Goal: Transaction & Acquisition: Purchase product/service

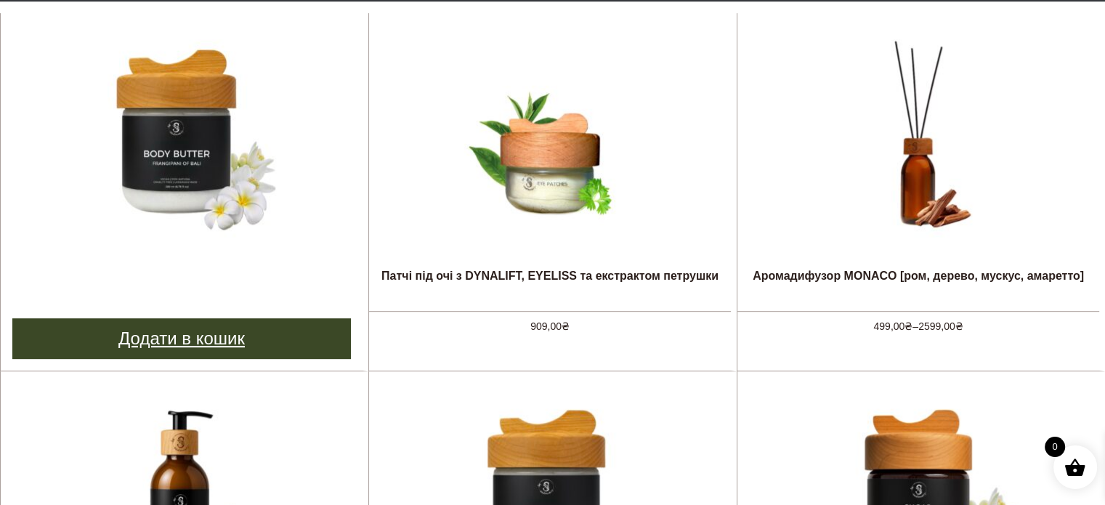
scroll to position [654, 0]
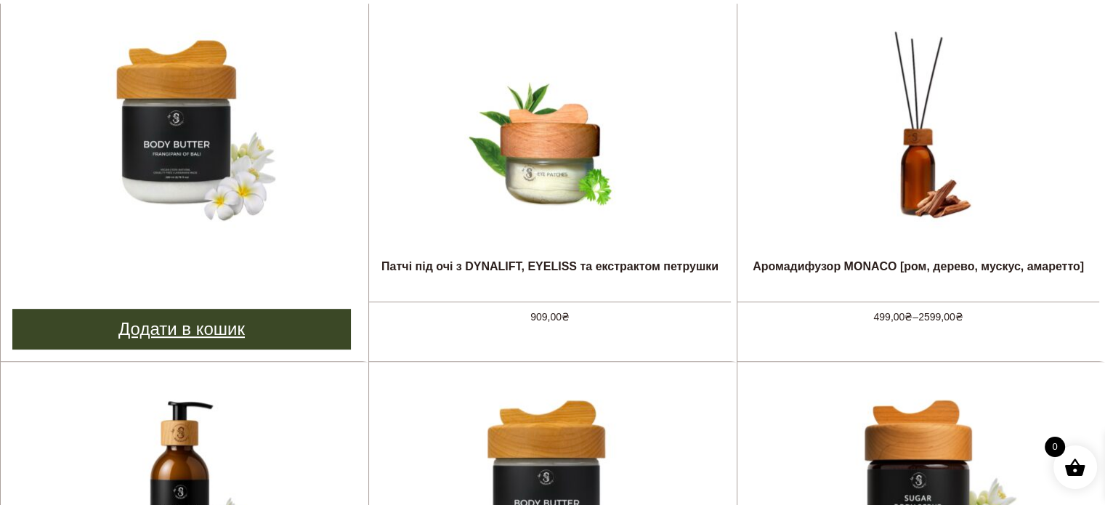
click at [222, 333] on link "Додати в кошик" at bounding box center [181, 329] width 338 height 41
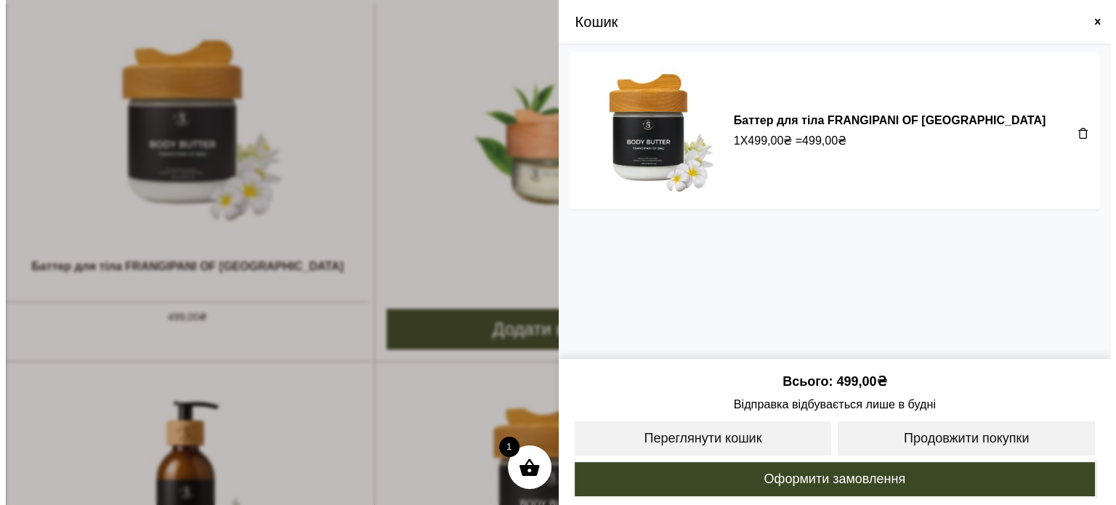
scroll to position [658, 0]
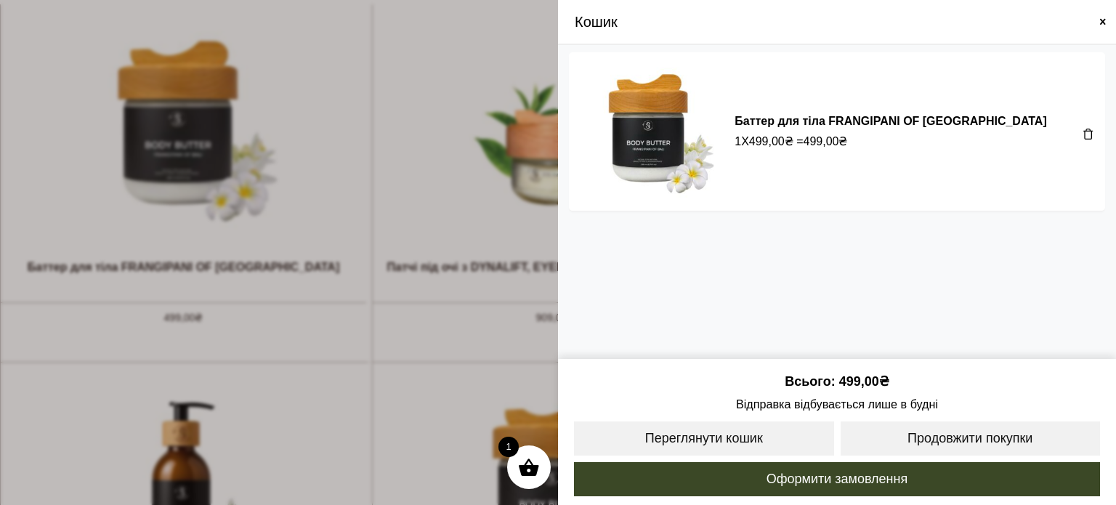
click at [1103, 17] on span at bounding box center [1103, 22] width 12 height 12
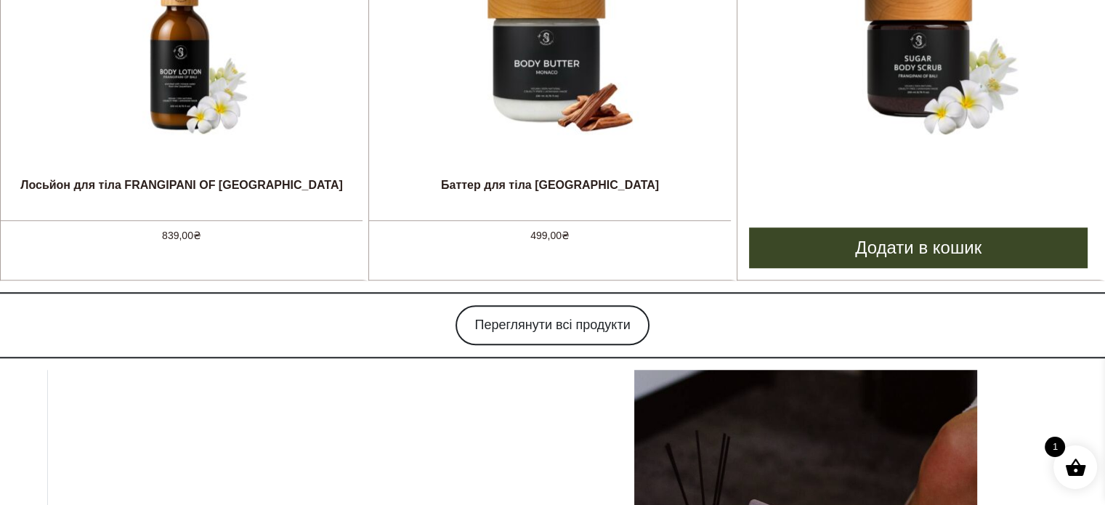
scroll to position [1235, 0]
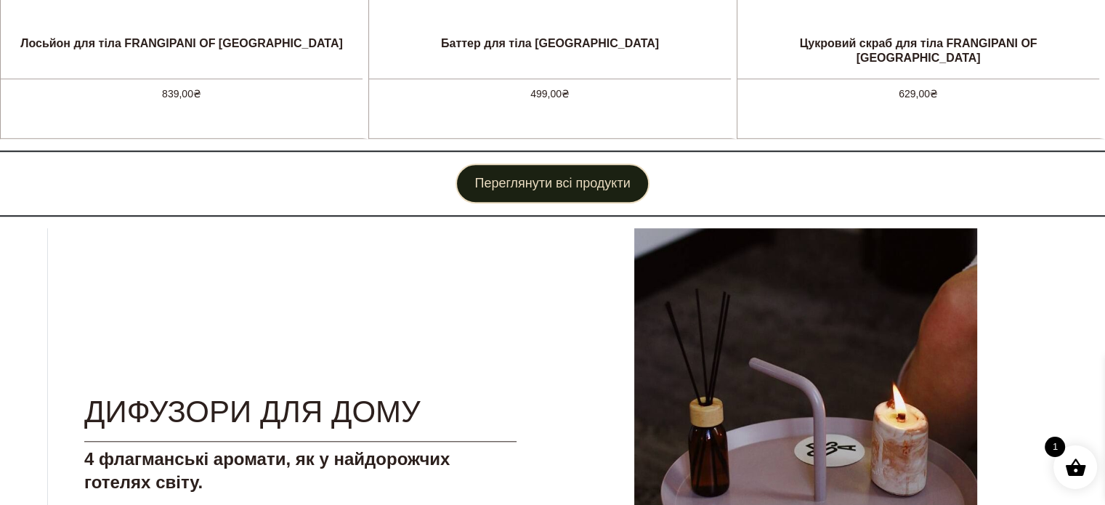
click at [488, 186] on link "Переглянути всі продукти" at bounding box center [551, 183] width 193 height 40
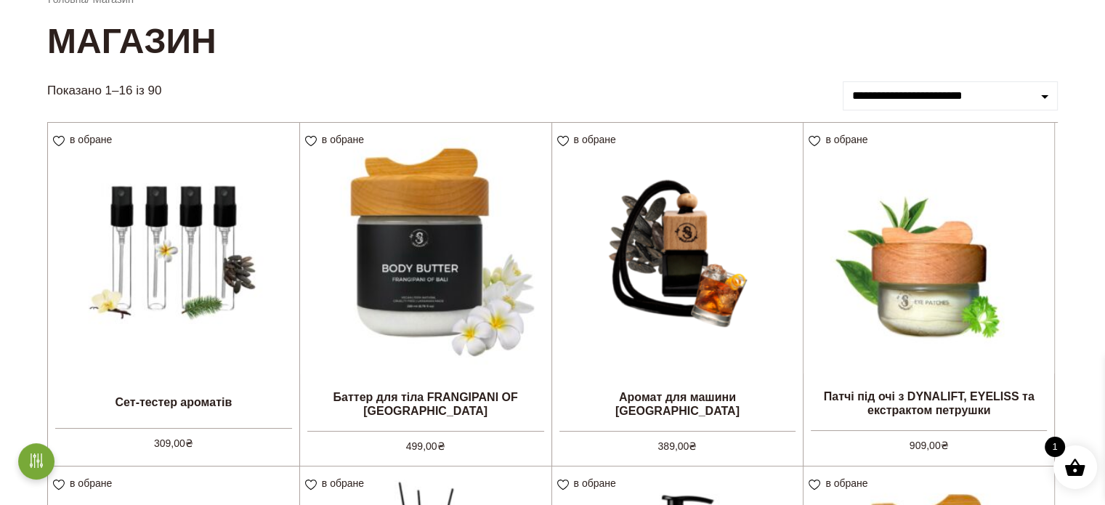
scroll to position [145, 0]
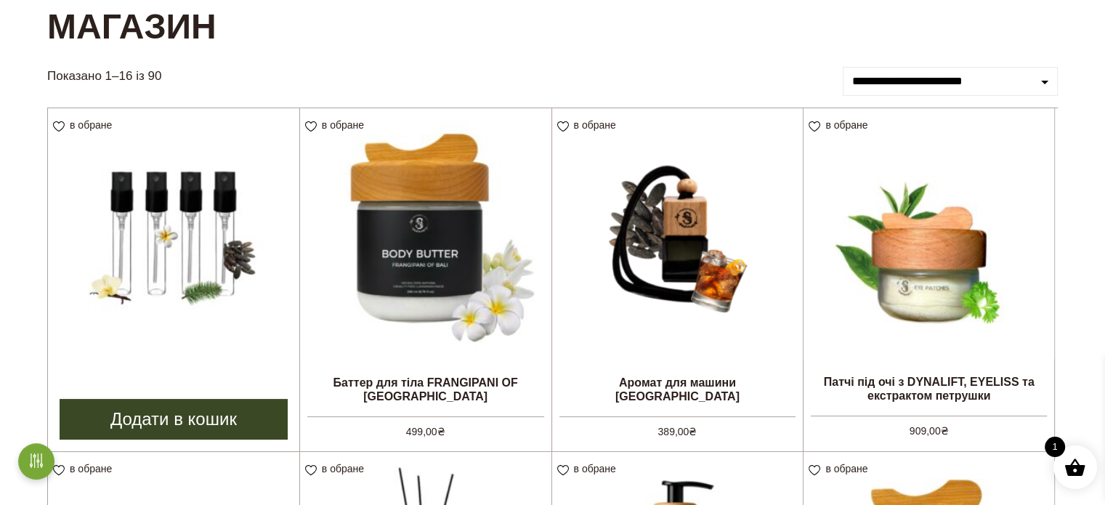
click at [209, 412] on link "Додати в кошик" at bounding box center [174, 419] width 228 height 41
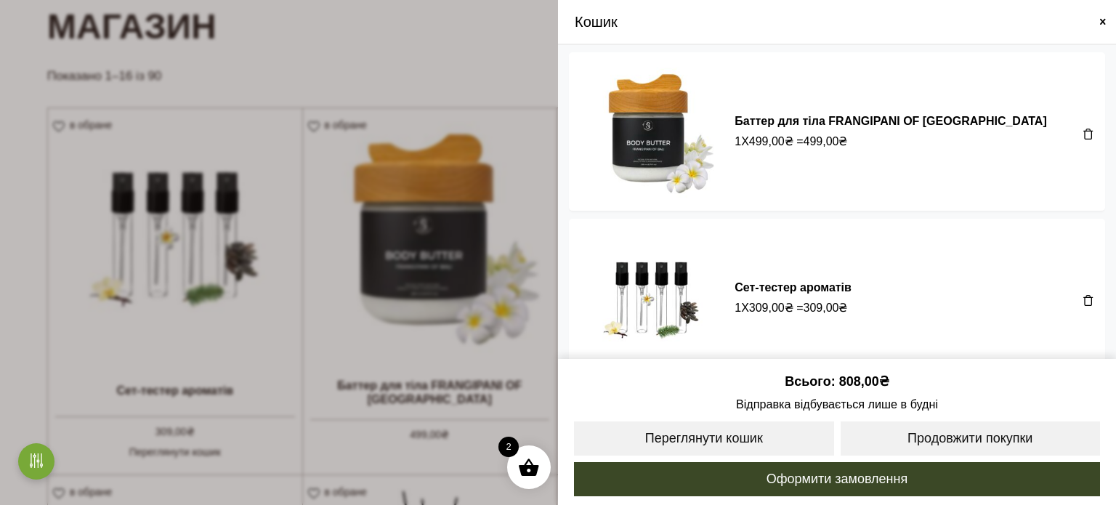
drag, startPoint x: 1105, startPoint y: 20, endPoint x: 1090, endPoint y: 40, distance: 25.0
click at [1091, 43] on div "Кошик" at bounding box center [837, 22] width 558 height 45
click at [1100, 20] on span at bounding box center [1103, 22] width 12 height 12
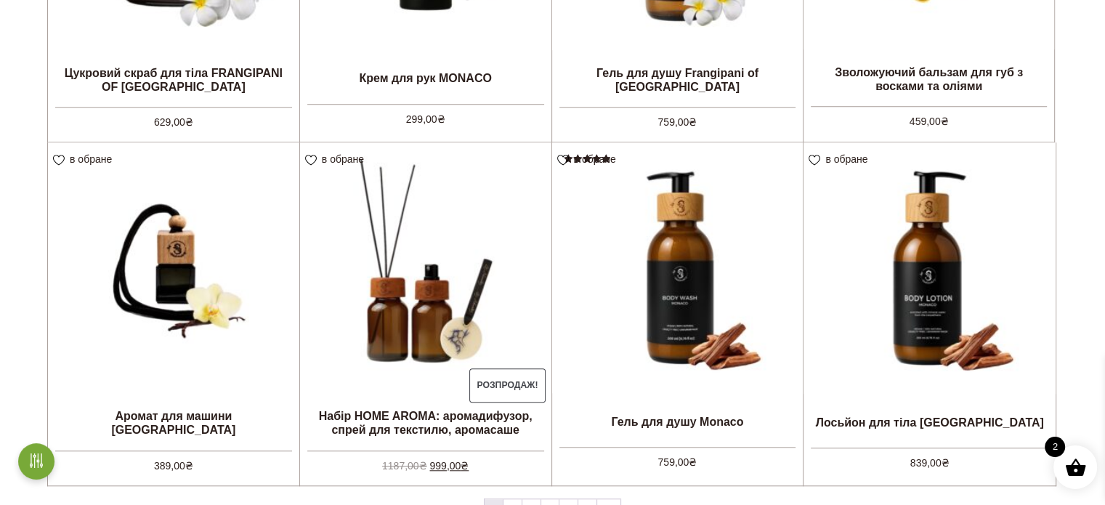
scroll to position [1235, 0]
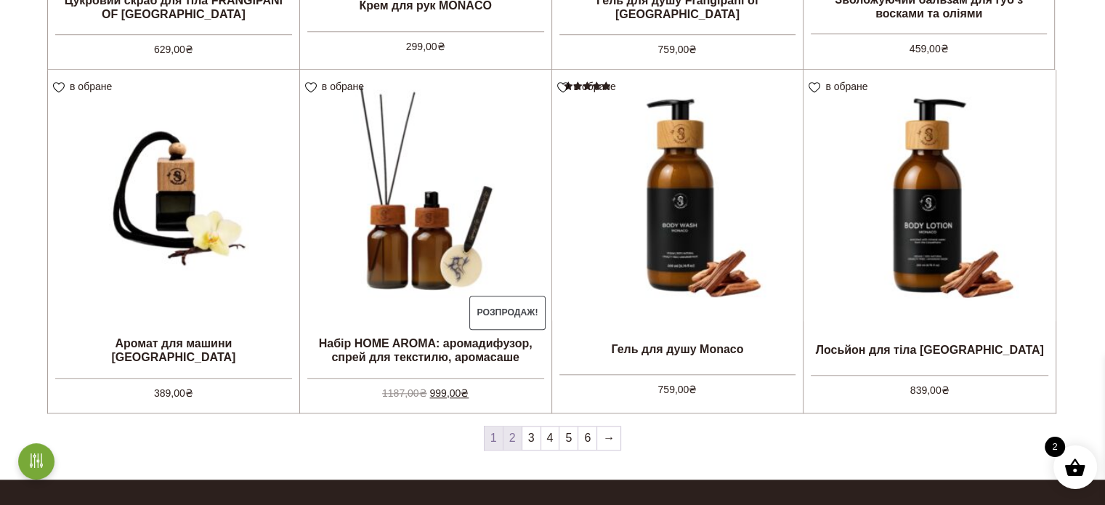
click at [515, 443] on link "2" at bounding box center [512, 437] width 18 height 23
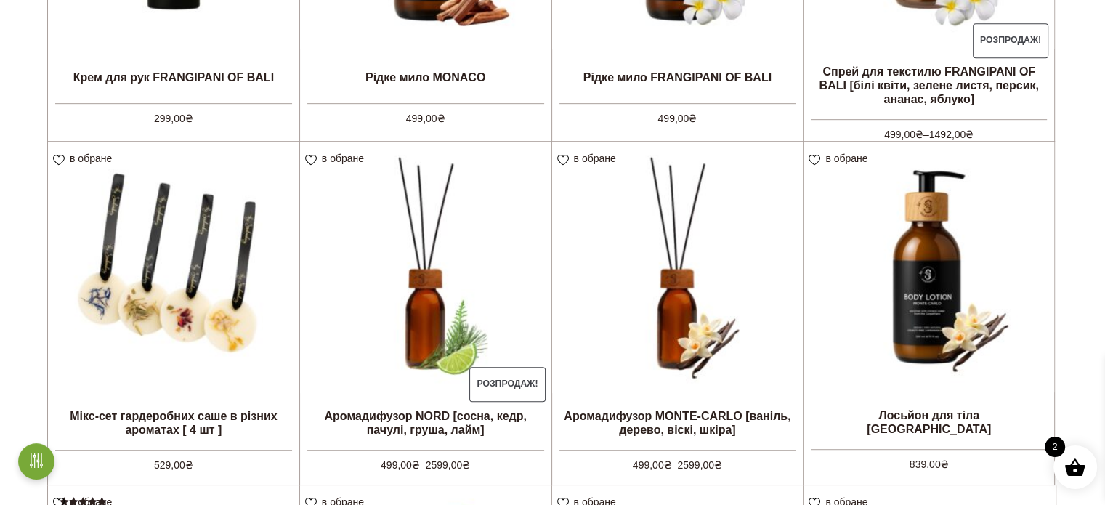
scroll to position [871, 0]
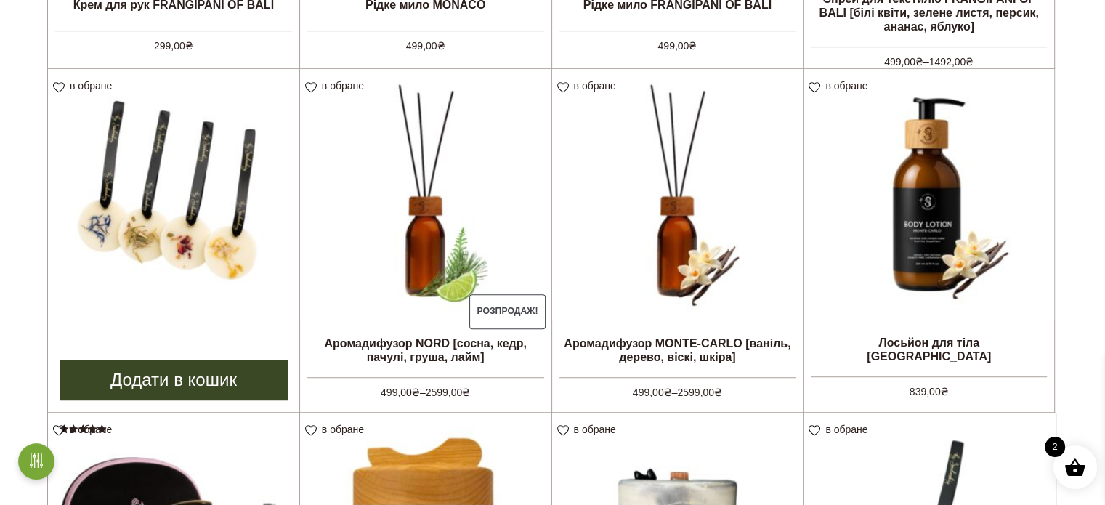
click at [215, 380] on link "Додати в кошик" at bounding box center [174, 379] width 228 height 41
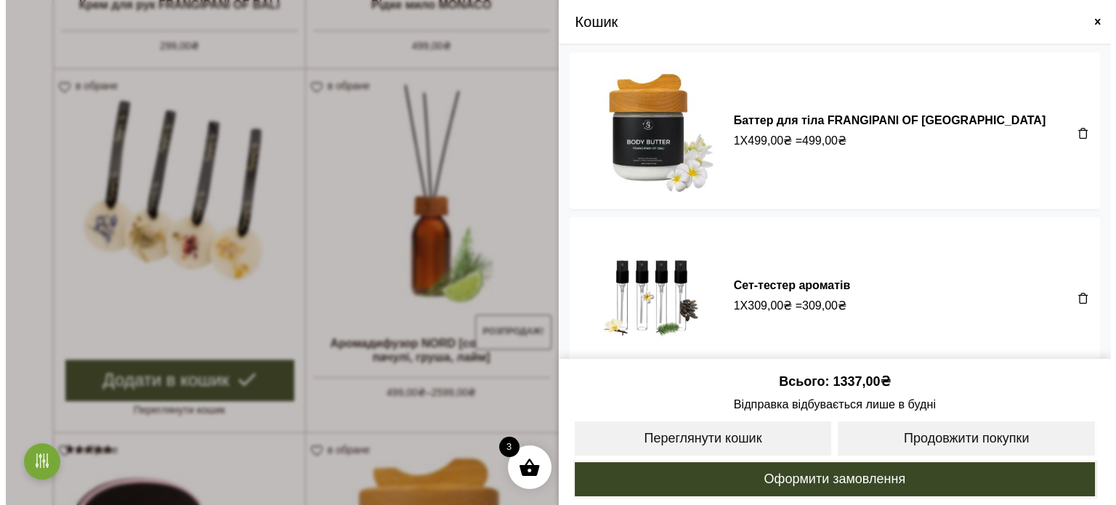
scroll to position [877, 0]
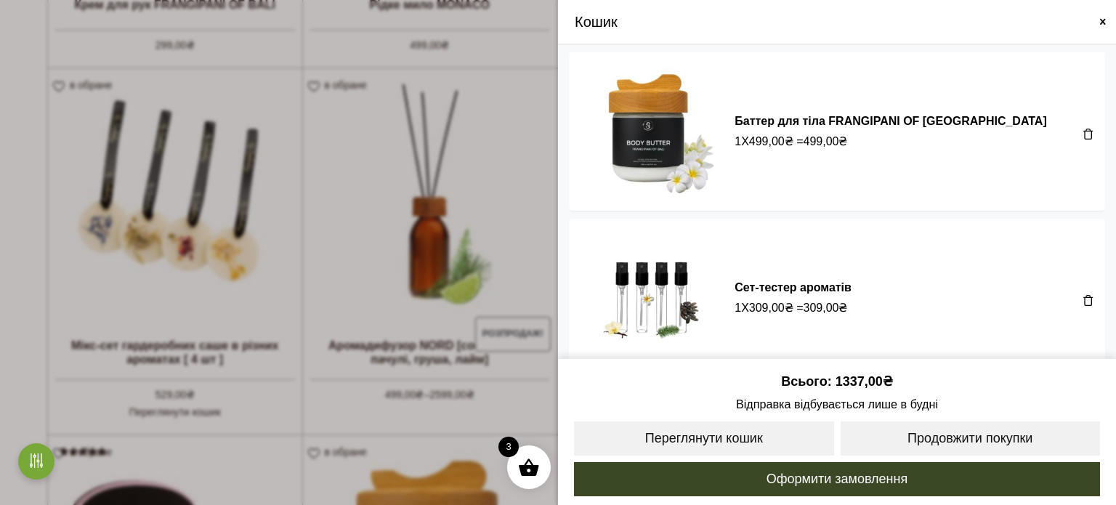
click at [204, 72] on span at bounding box center [558, 252] width 1116 height 505
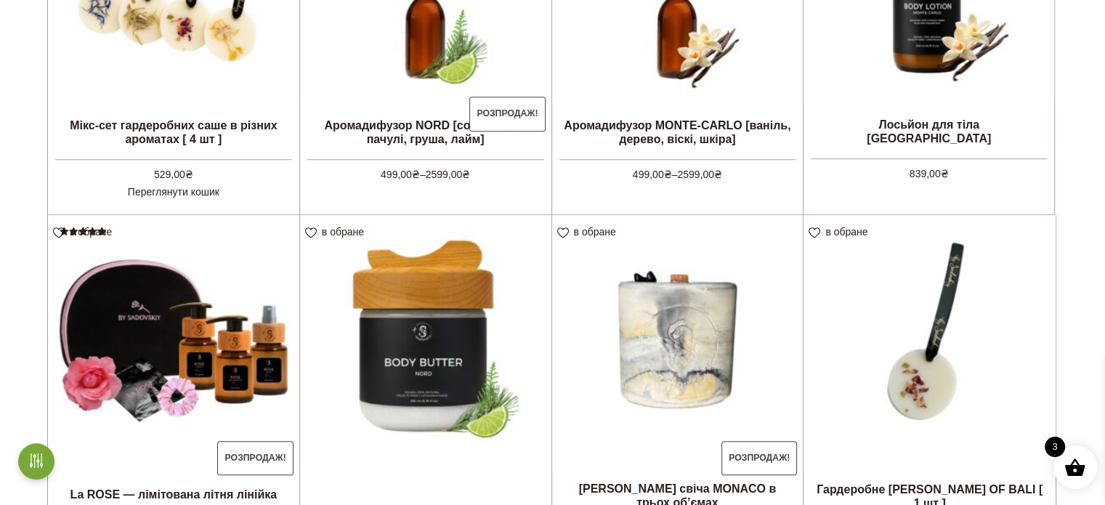
scroll to position [1452, 0]
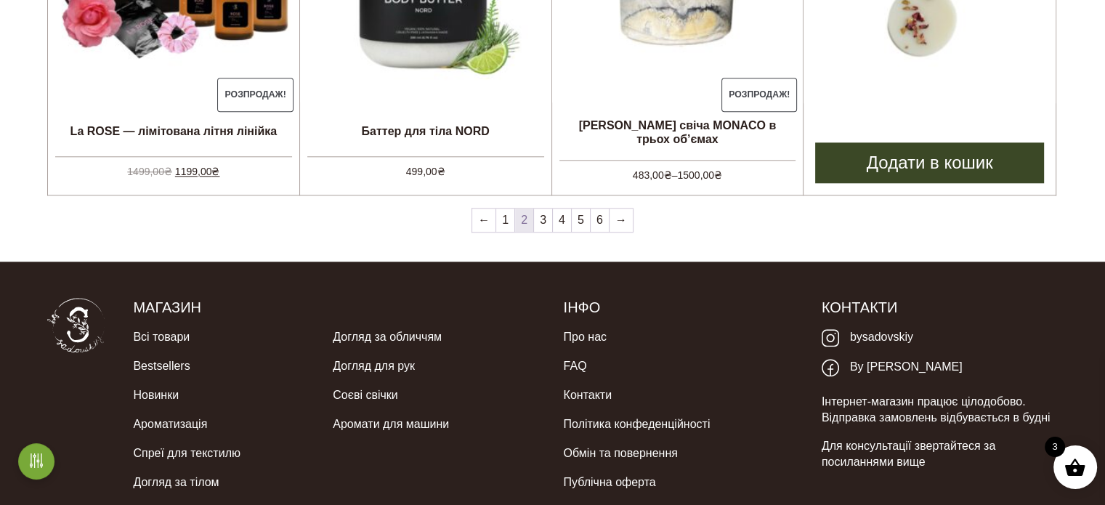
click at [978, 168] on link "Додати в кошик" at bounding box center [929, 162] width 229 height 41
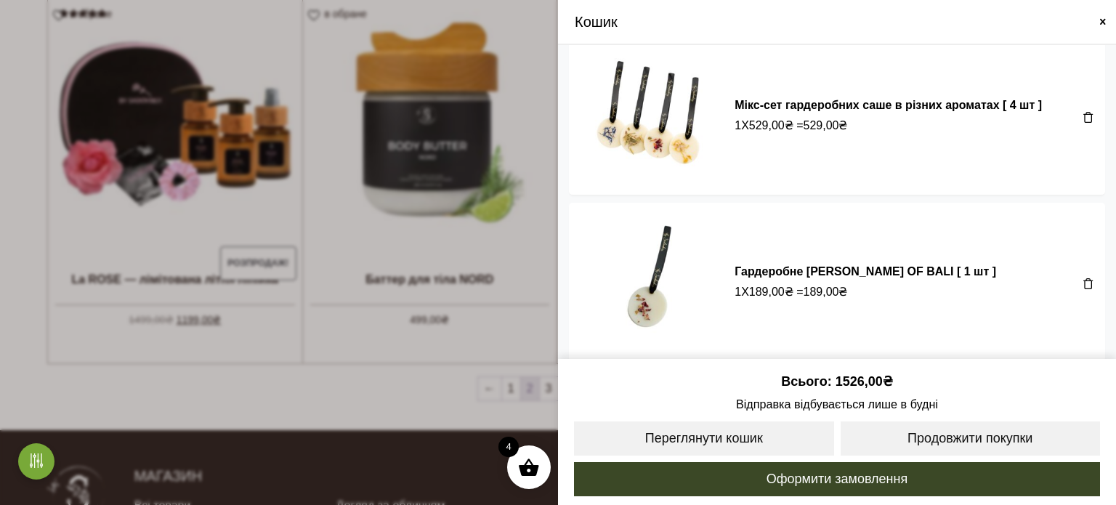
scroll to position [351, 0]
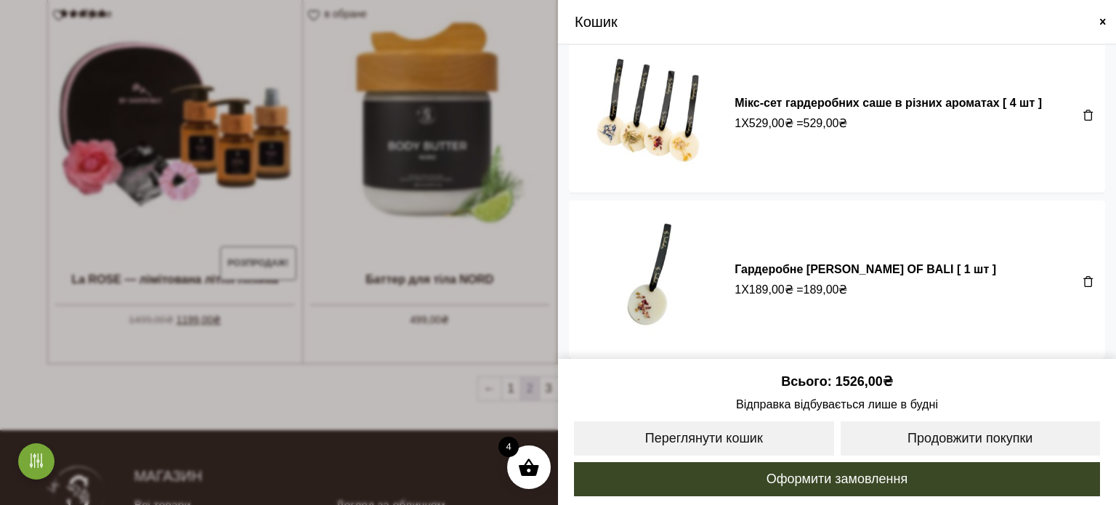
click at [1083, 115] on span at bounding box center [1088, 115] width 12 height 12
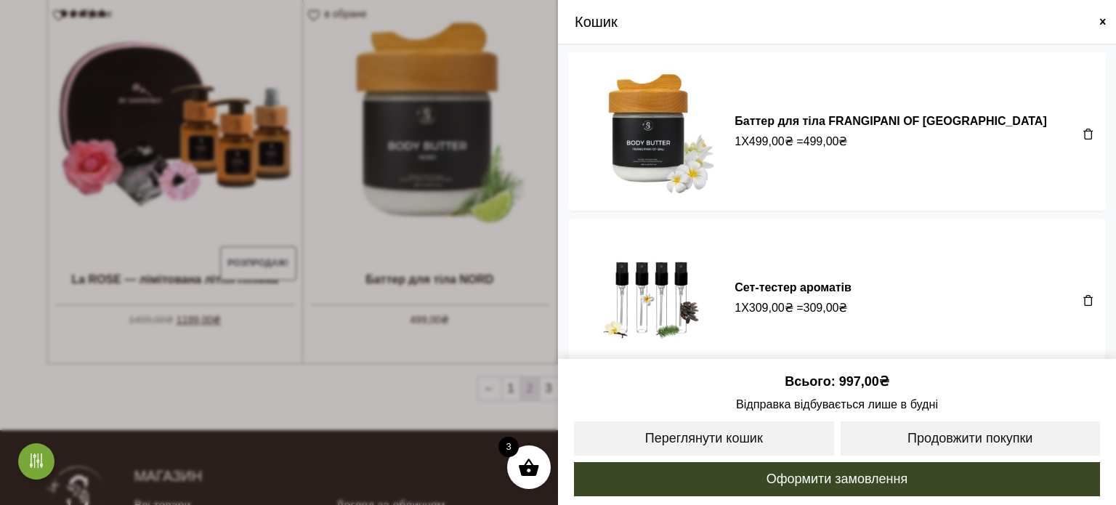
click at [436, 196] on span at bounding box center [558, 252] width 1116 height 505
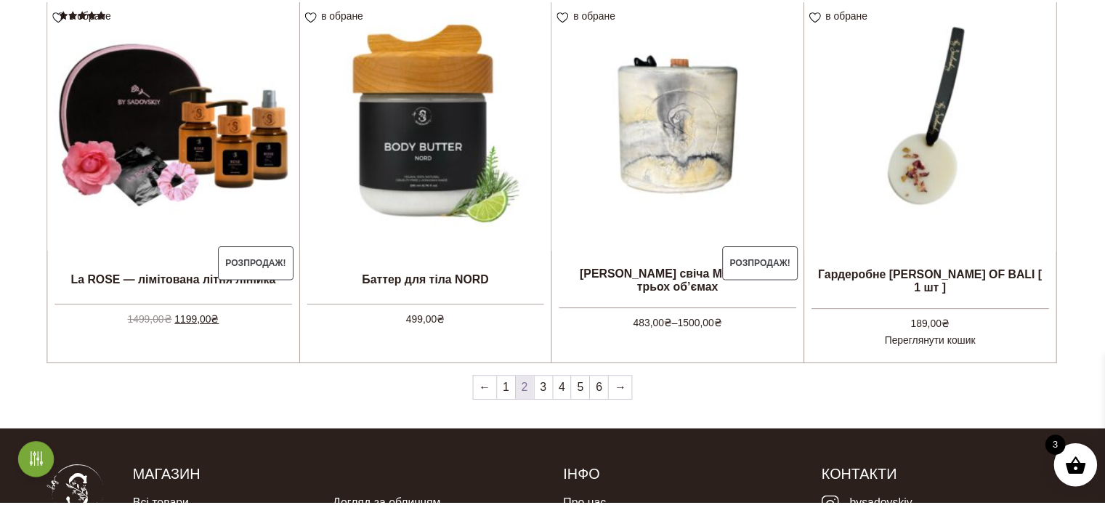
scroll to position [1307, 0]
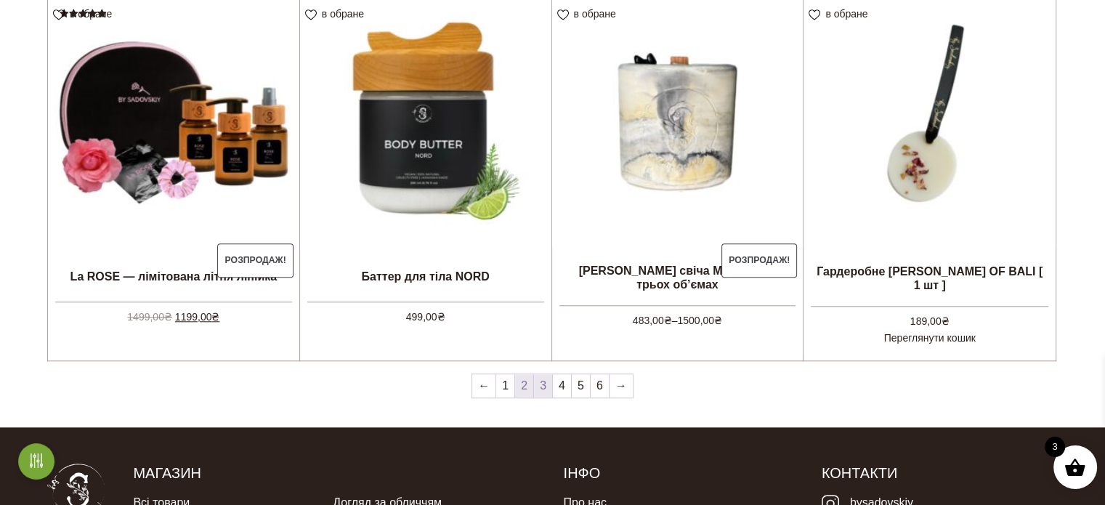
click at [543, 389] on link "3" at bounding box center [543, 385] width 18 height 23
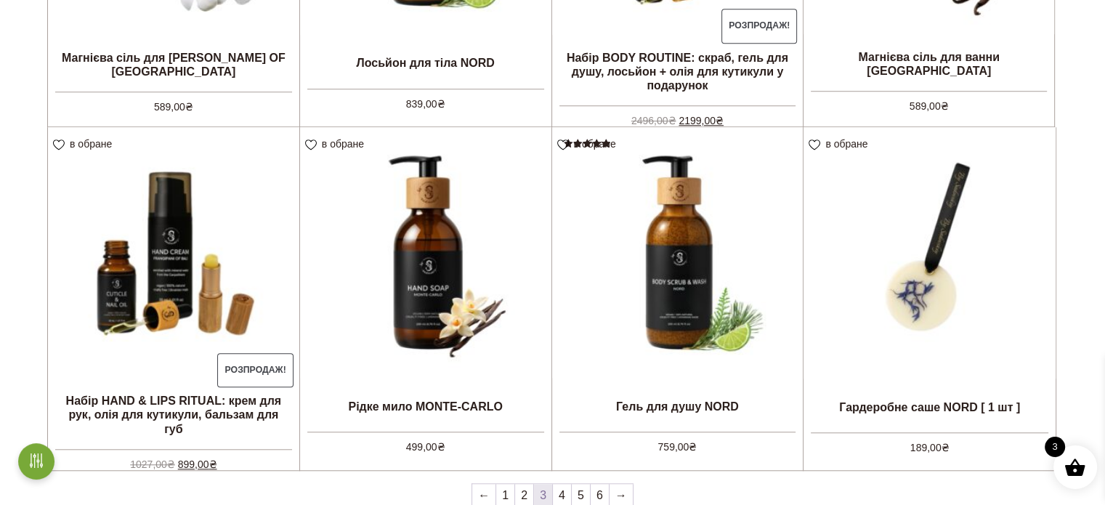
scroll to position [1235, 0]
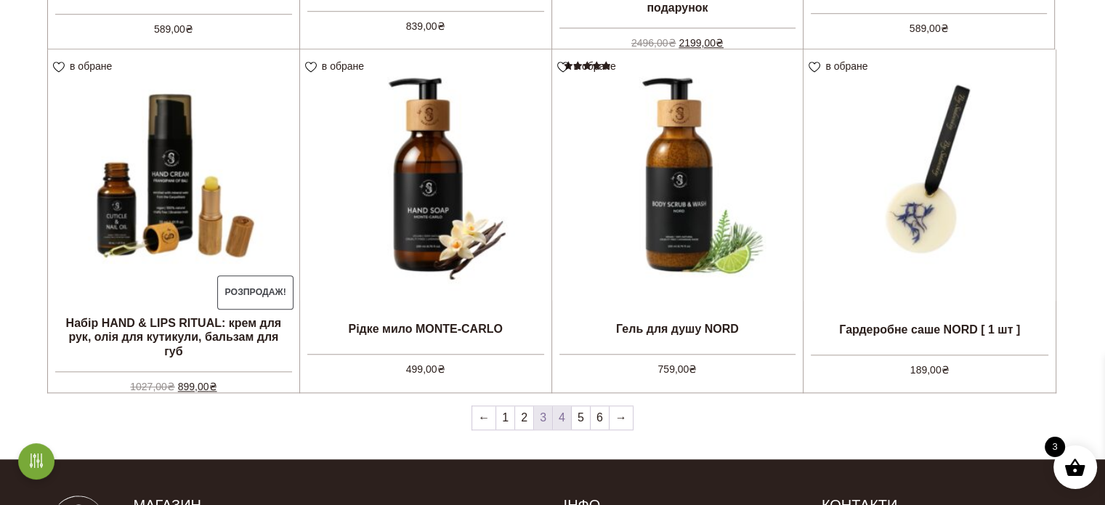
click at [564, 420] on link "4" at bounding box center [562, 417] width 18 height 23
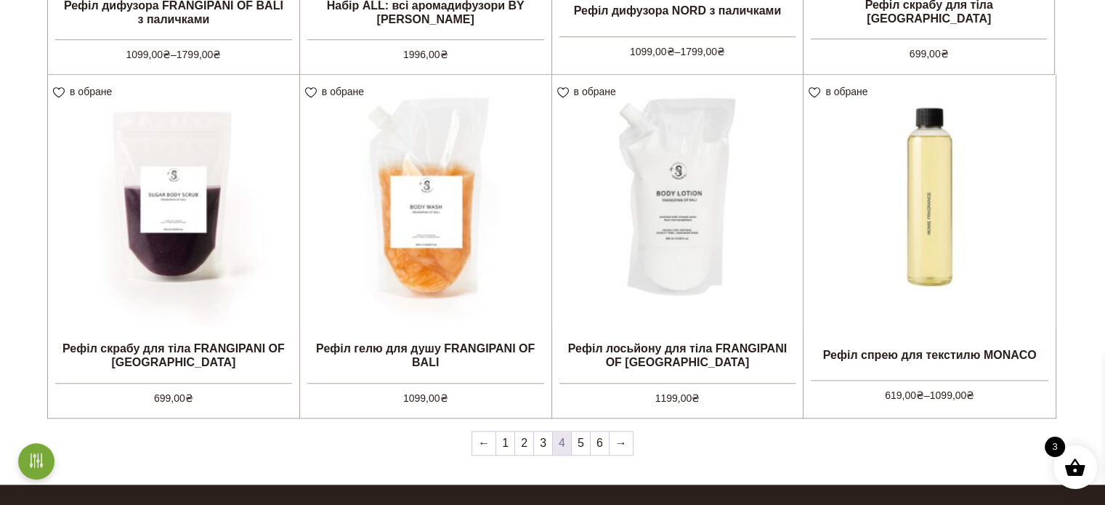
scroll to position [1235, 0]
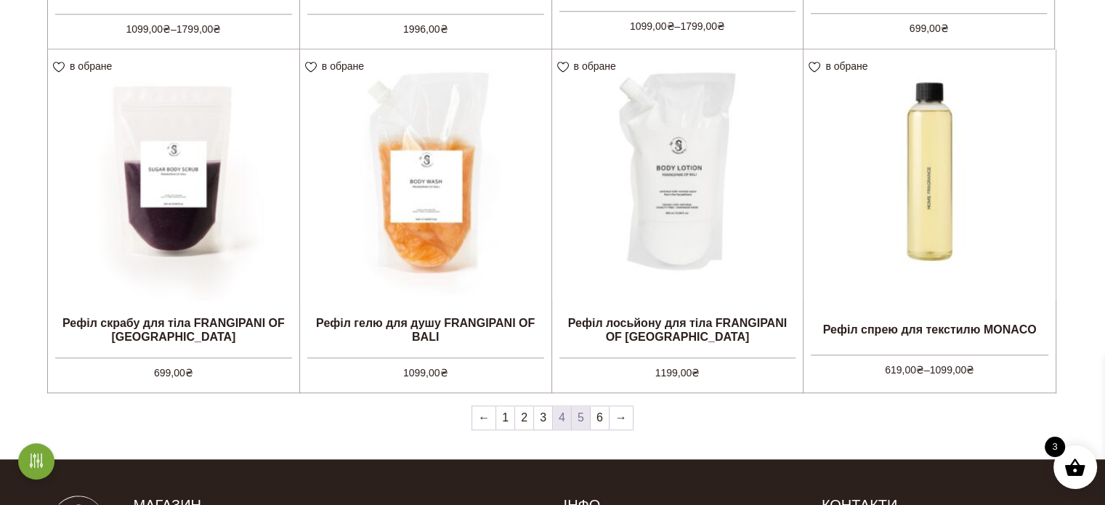
click at [582, 420] on link "5" at bounding box center [581, 417] width 18 height 23
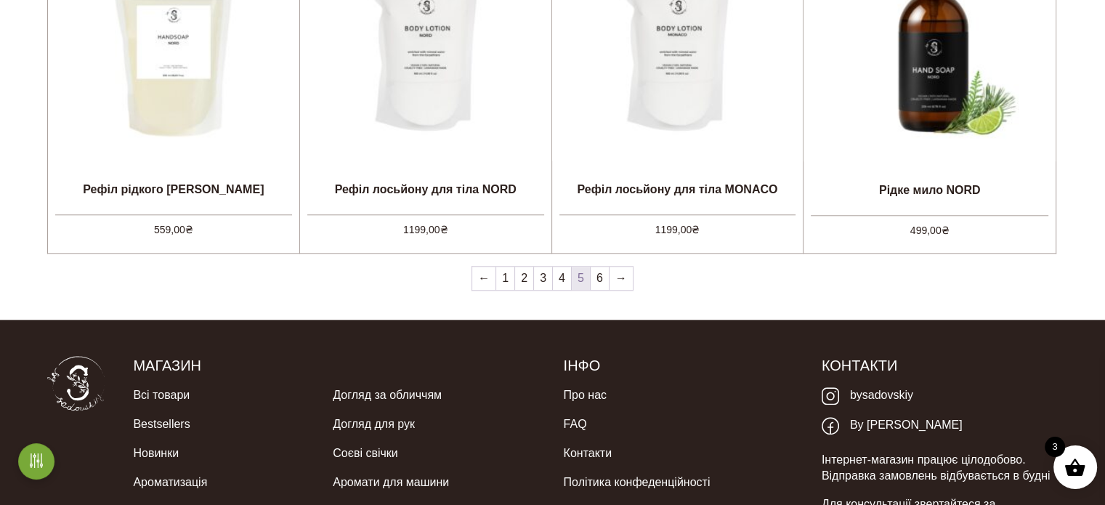
scroll to position [1380, 0]
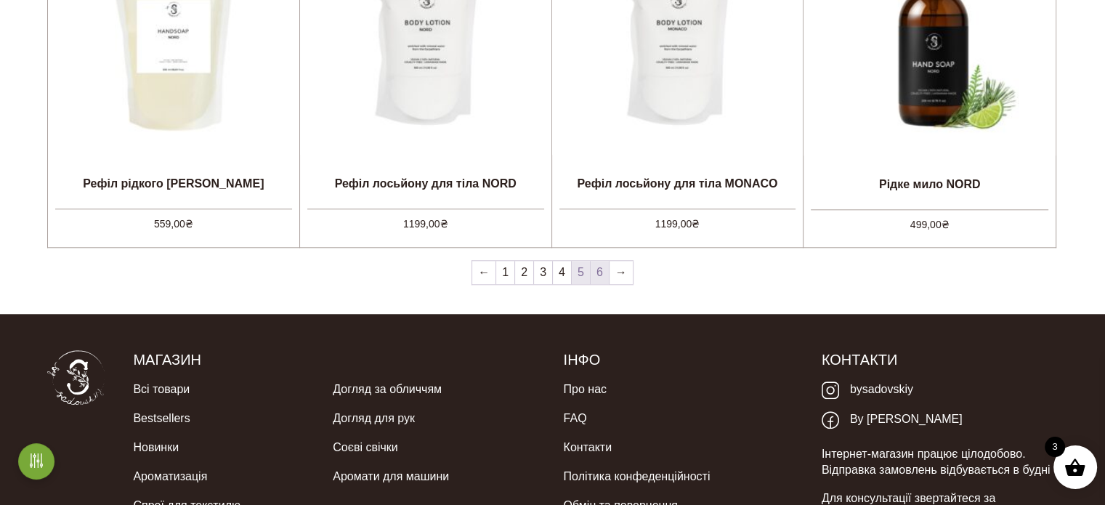
click at [601, 276] on link "6" at bounding box center [599, 272] width 18 height 23
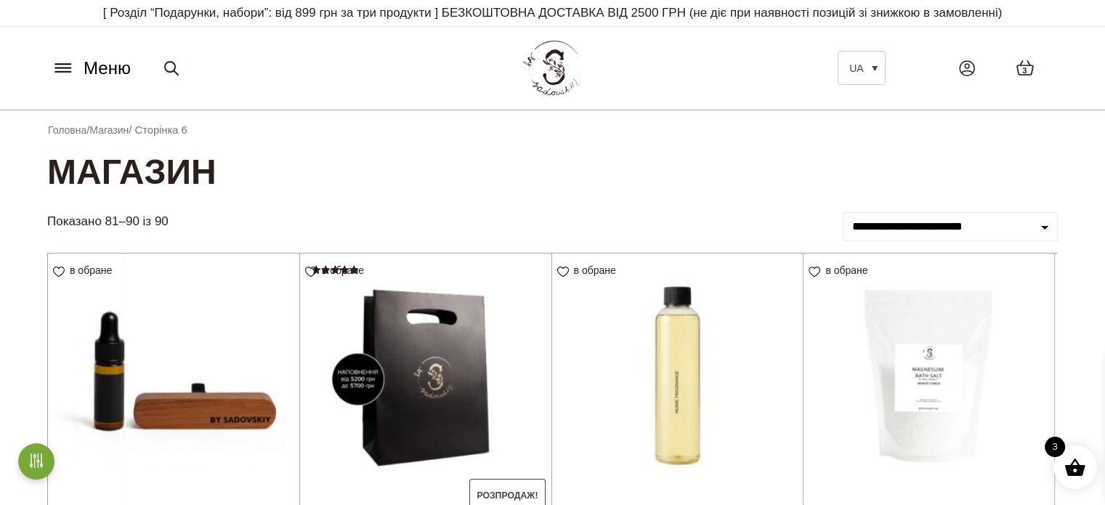
click at [1023, 70] on span "3" at bounding box center [1024, 71] width 4 height 12
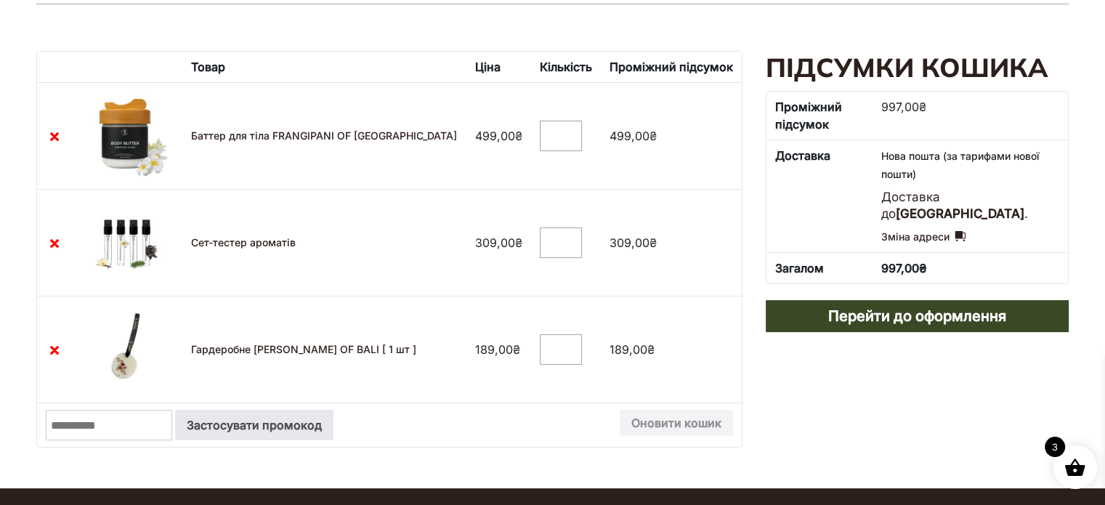
scroll to position [145, 0]
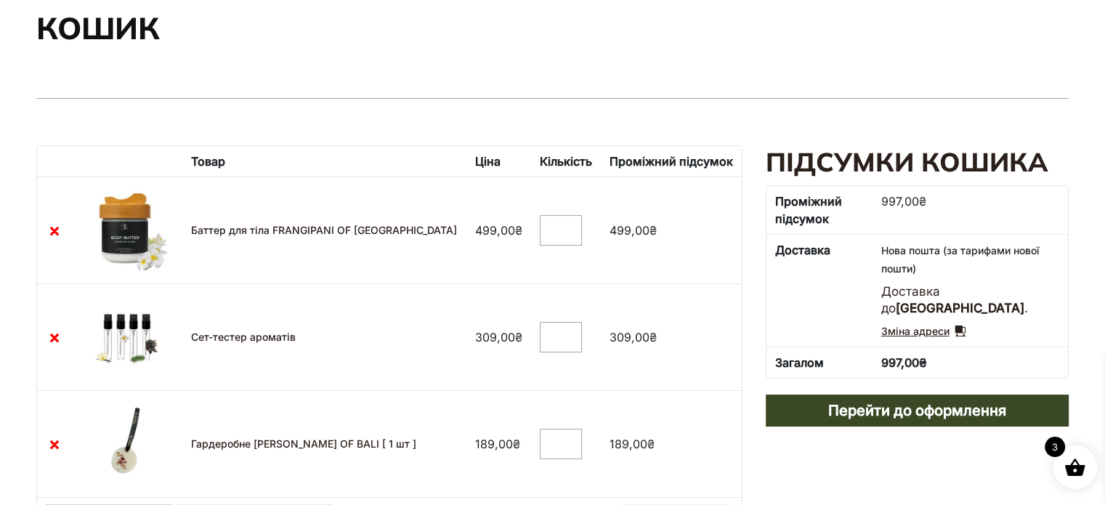
click at [959, 327] on link "Зміна адреси" at bounding box center [922, 330] width 85 height 17
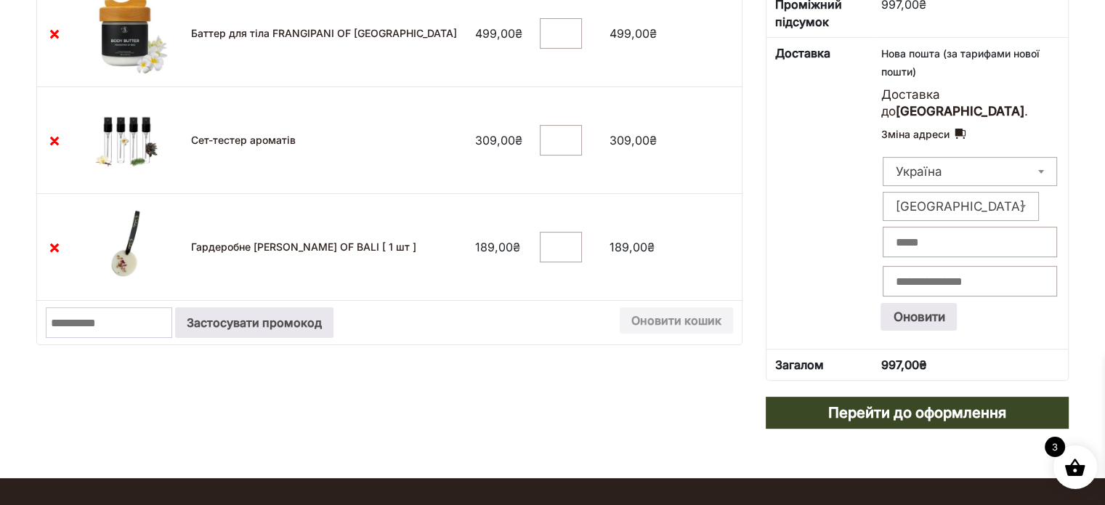
scroll to position [363, 0]
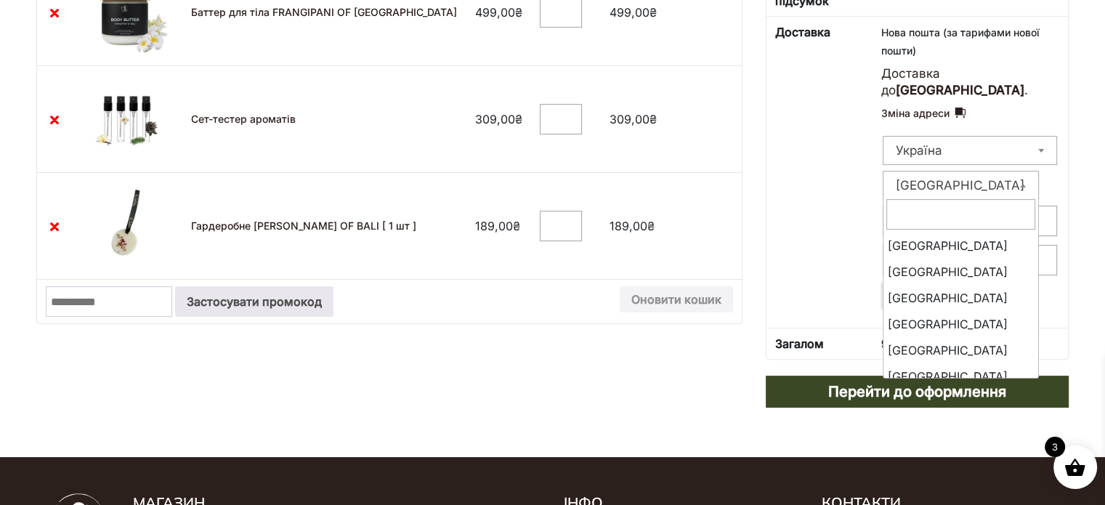
click at [1015, 187] on span at bounding box center [1022, 185] width 15 height 19
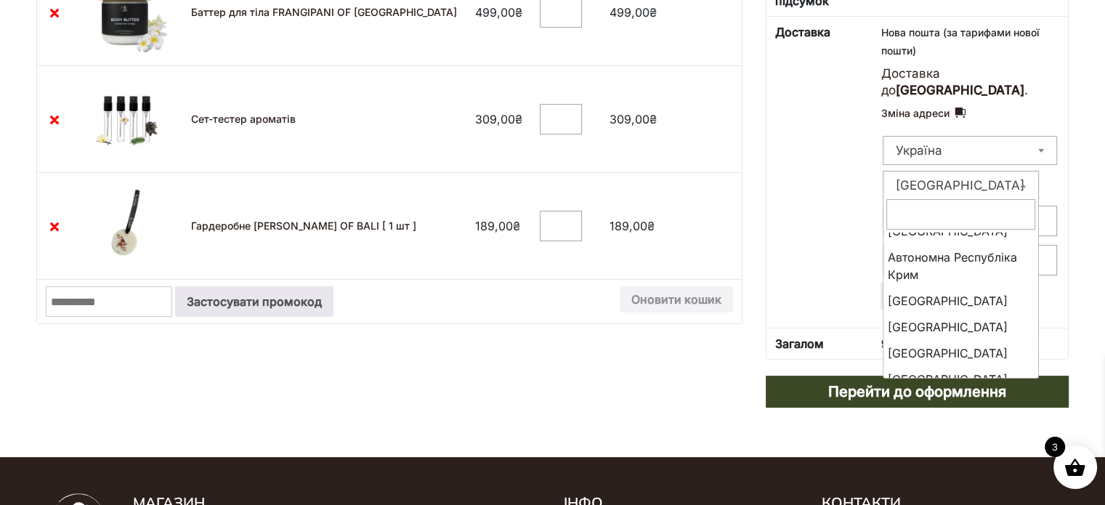
scroll to position [340, 0]
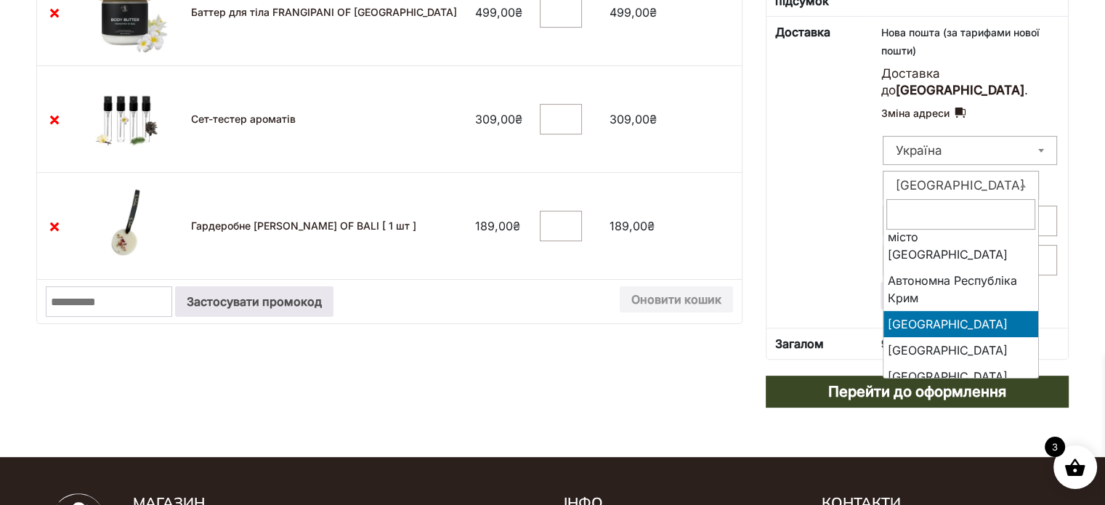
select select "****"
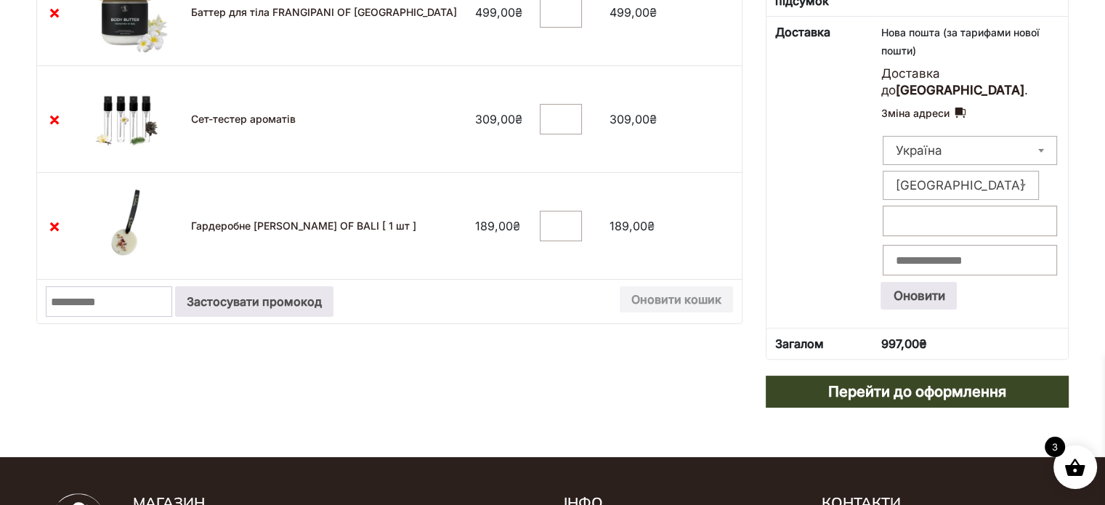
click at [954, 214] on input "Місто: *" at bounding box center [969, 221] width 174 height 31
type input "*"
type input "*****"
click at [971, 253] on input "Поштовий індекс: *" at bounding box center [969, 260] width 174 height 31
click at [953, 299] on button "Оновити" at bounding box center [918, 296] width 76 height 28
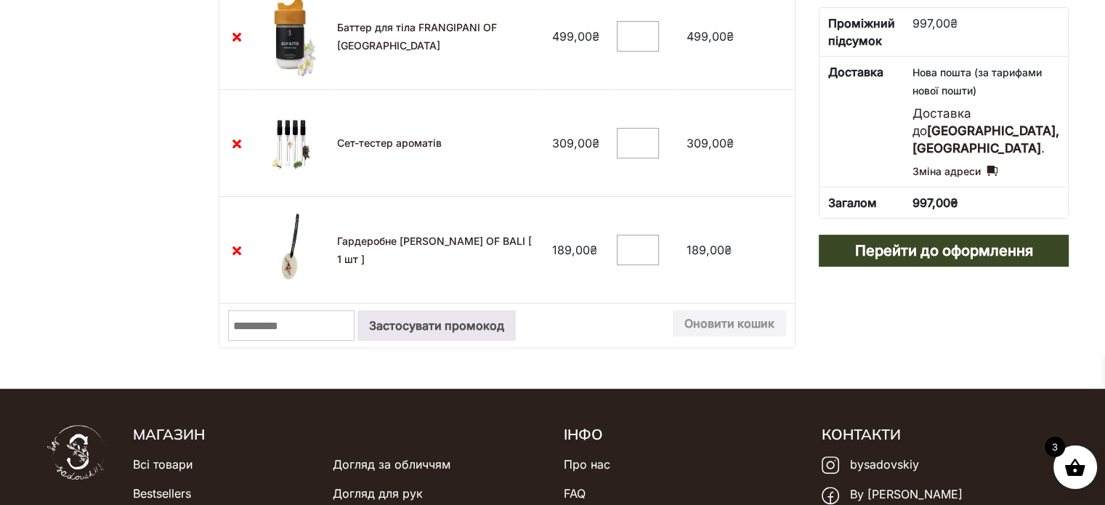
scroll to position [325, 0]
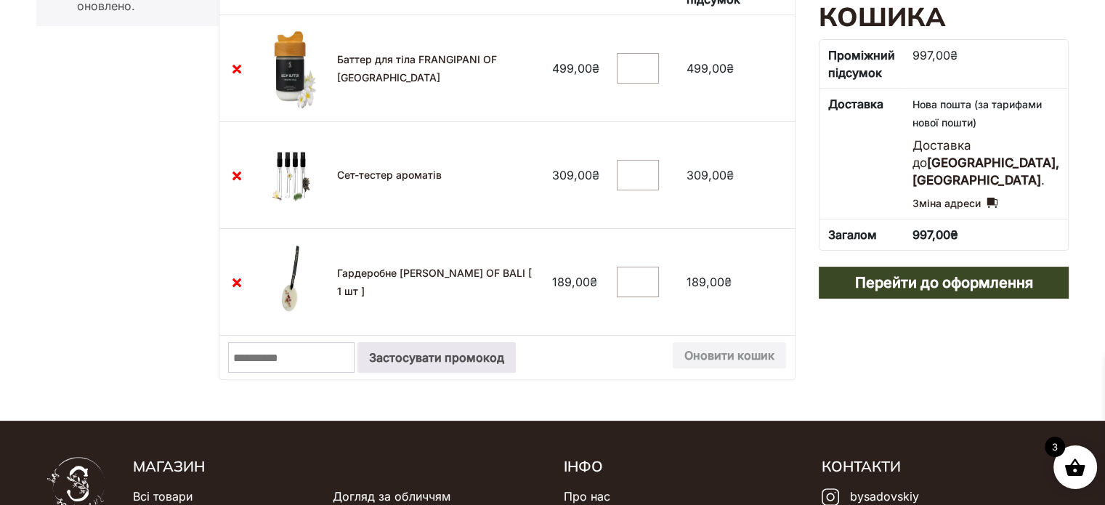
click at [354, 351] on input "Промокод:" at bounding box center [291, 357] width 126 height 31
type input "********"
click at [481, 359] on button "Застосувати промокод" at bounding box center [436, 357] width 158 height 31
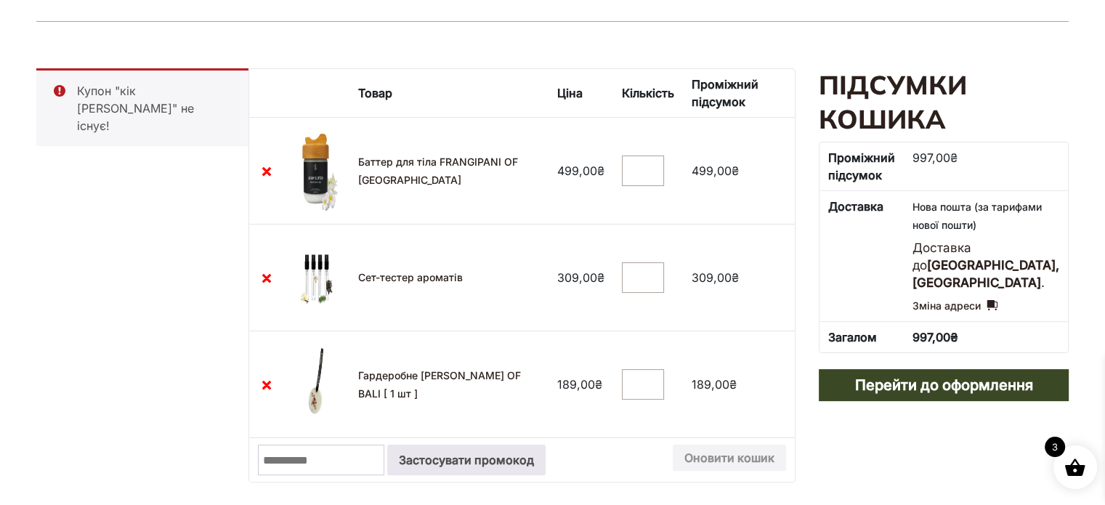
scroll to position [218, 0]
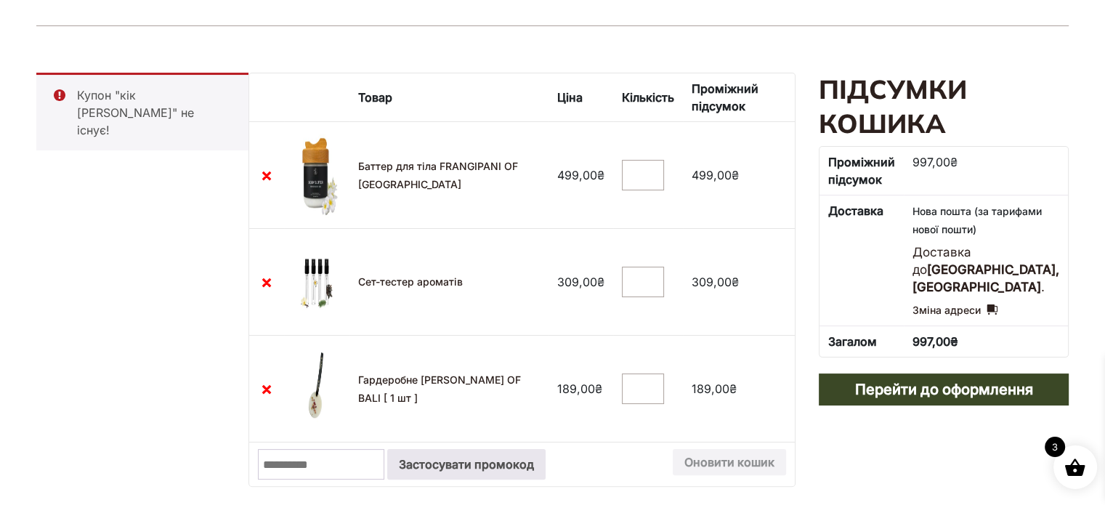
click at [282, 458] on input "Промокод:" at bounding box center [321, 464] width 126 height 31
type input "*"
type input "********"
click at [479, 461] on button "Застосувати промокод" at bounding box center [466, 464] width 158 height 31
click at [301, 457] on input "Промокод:" at bounding box center [321, 464] width 126 height 31
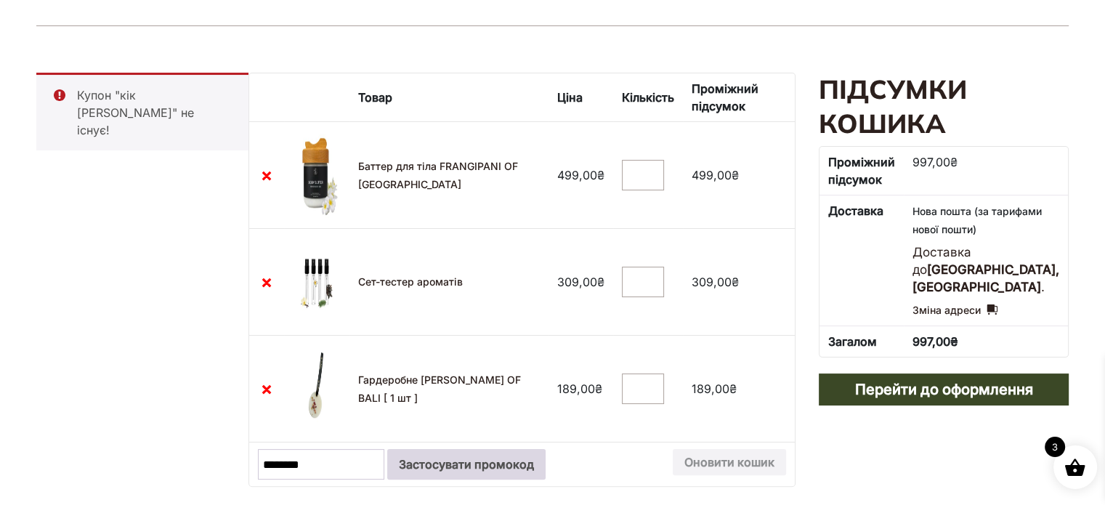
type input "********"
click at [399, 473] on button "Застосувати промокод" at bounding box center [466, 464] width 158 height 31
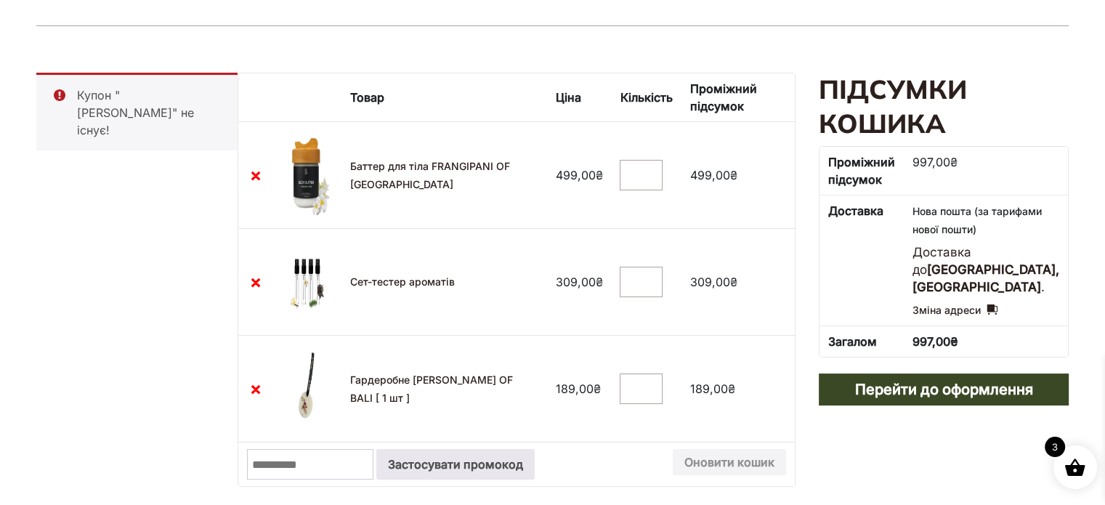
drag, startPoint x: 290, startPoint y: 460, endPoint x: 275, endPoint y: 424, distance: 38.4
click at [283, 446] on td "Промокод: Застосувати промокод Оновити кошик" at bounding box center [516, 464] width 556 height 44
type input "********"
click at [417, 465] on button "Застосувати промокод" at bounding box center [455, 464] width 158 height 31
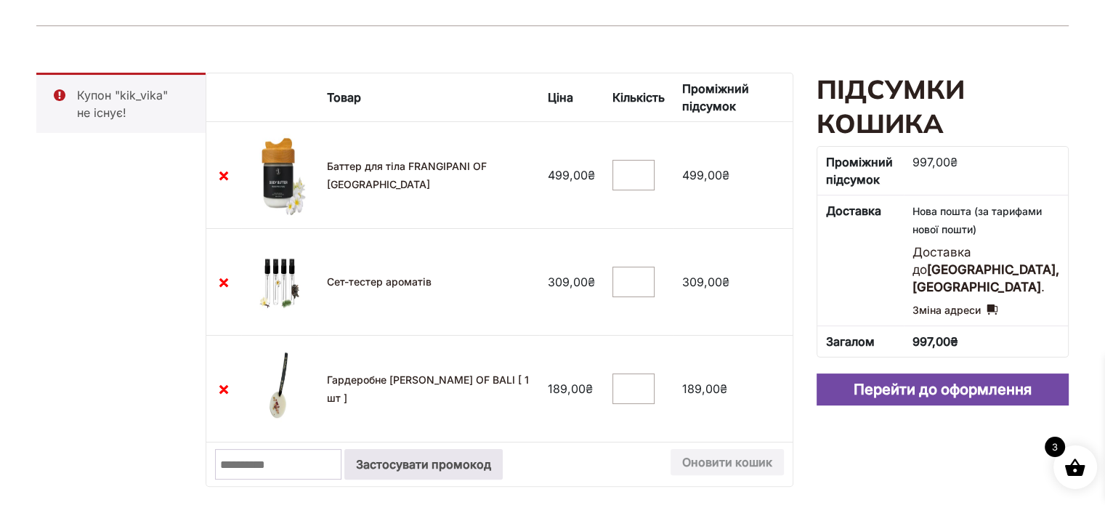
click at [966, 373] on link "Перейти до оформлення" at bounding box center [942, 389] width 252 height 32
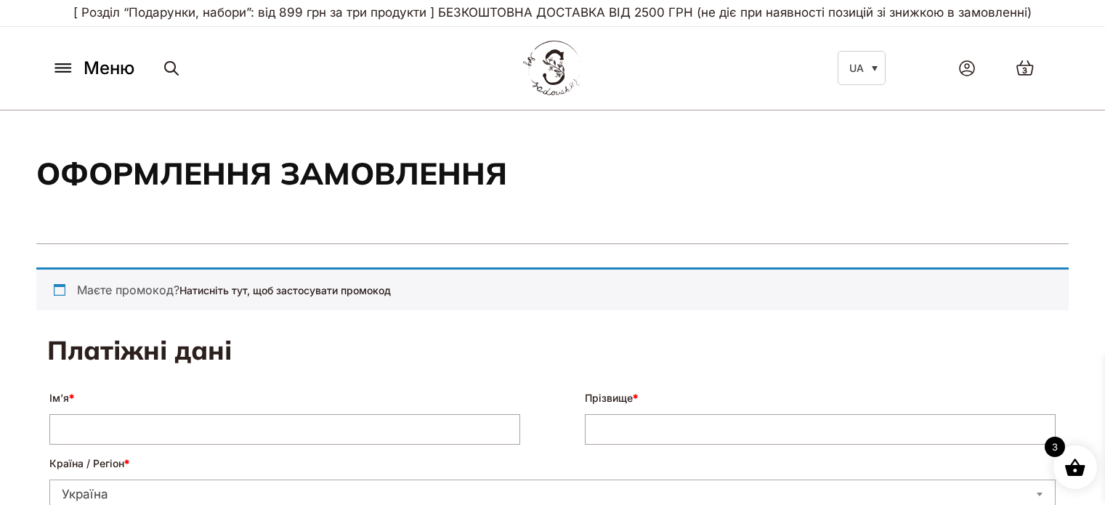
select select "****"
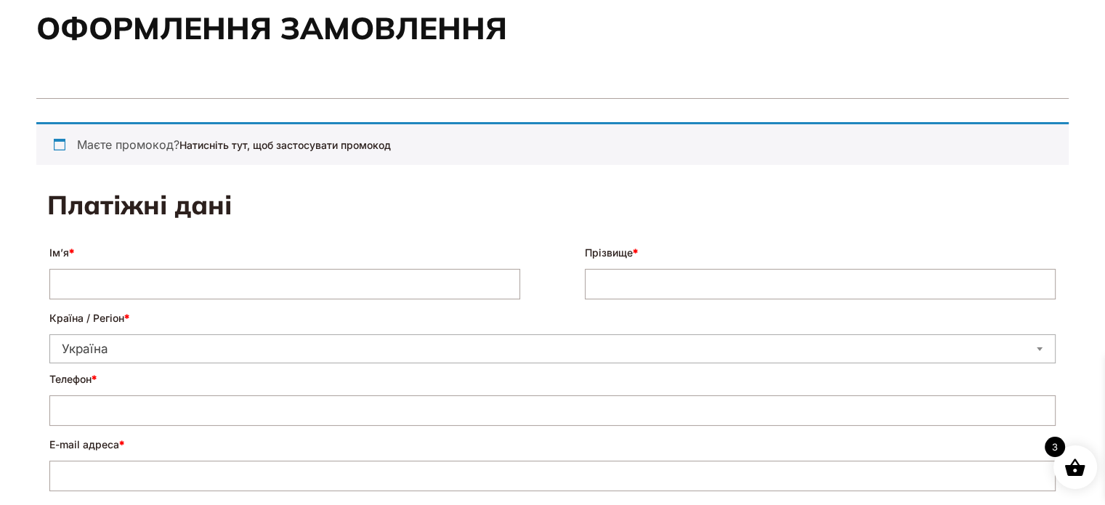
click at [166, 273] on input "Ім’я *" at bounding box center [284, 284] width 471 height 31
type input "*******"
type input "**********"
click at [129, 471] on input "E-mail адреса *" at bounding box center [552, 475] width 1006 height 31
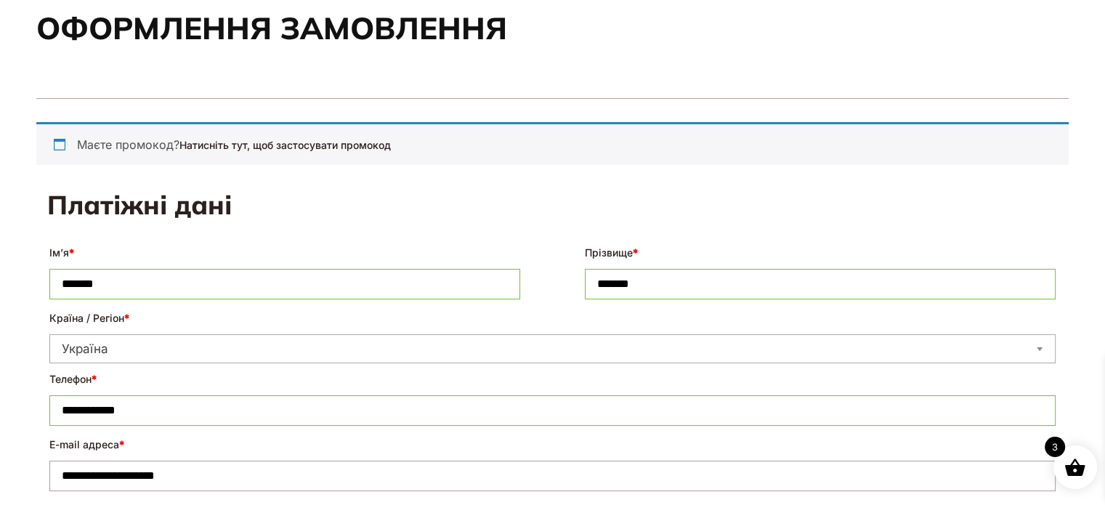
type input "**********"
